Goal: Use online tool/utility: Utilize a website feature to perform a specific function

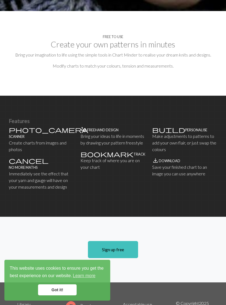
scroll to position [286, 0]
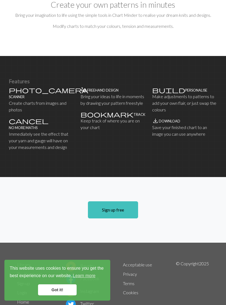
click at [59, 295] on link "Got it!" at bounding box center [57, 289] width 39 height 11
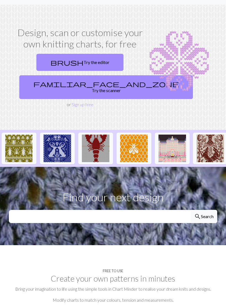
scroll to position [0, 0]
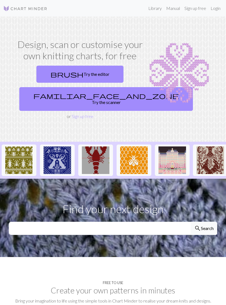
click at [104, 78] on link "brush Try the editor" at bounding box center [79, 74] width 87 height 17
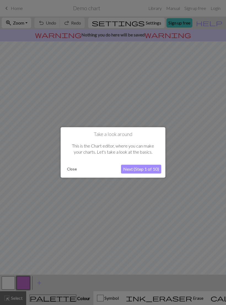
click at [151, 167] on button "Next (Step 1 of 10)" at bounding box center [141, 169] width 40 height 9
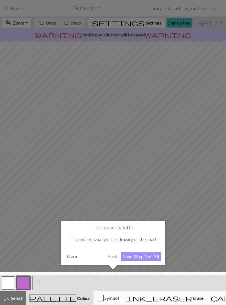
click at [155, 258] on button "Next (Step 2 of 10)" at bounding box center [141, 256] width 40 height 9
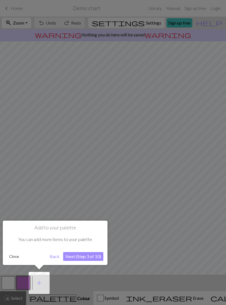
click at [91, 257] on button "Next (Step 3 of 10)" at bounding box center [83, 256] width 40 height 9
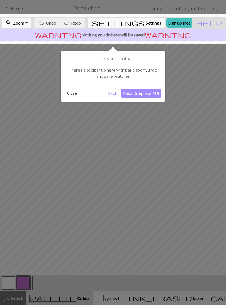
click at [139, 96] on button "Next (Step 5 of 10)" at bounding box center [141, 93] width 40 height 9
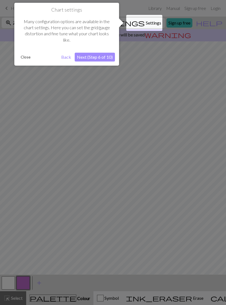
click at [104, 60] on button "Next (Step 6 of 10)" at bounding box center [95, 57] width 40 height 9
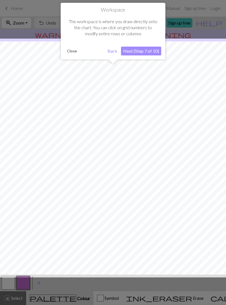
click at [146, 54] on button "Next (Step 7 of 10)" at bounding box center [141, 51] width 40 height 9
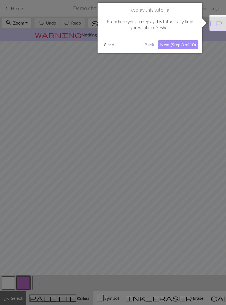
click at [174, 46] on button "Next (Step 8 of 10)" at bounding box center [178, 44] width 40 height 9
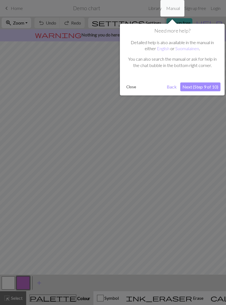
click at [195, 82] on button "Next (Step 9 of 10)" at bounding box center [200, 86] width 40 height 9
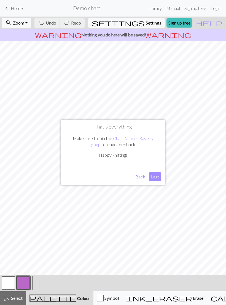
click at [155, 178] on button "Last" at bounding box center [155, 176] width 12 height 9
click at [9, 13] on link "keyboard_arrow_left Home" at bounding box center [13, 8] width 20 height 9
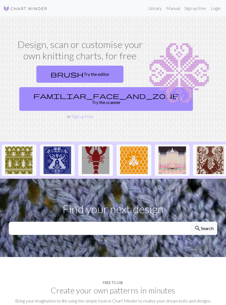
click at [67, 99] on span "familiar_face_and_zone" at bounding box center [106, 96] width 146 height 8
